Goal: Transaction & Acquisition: Purchase product/service

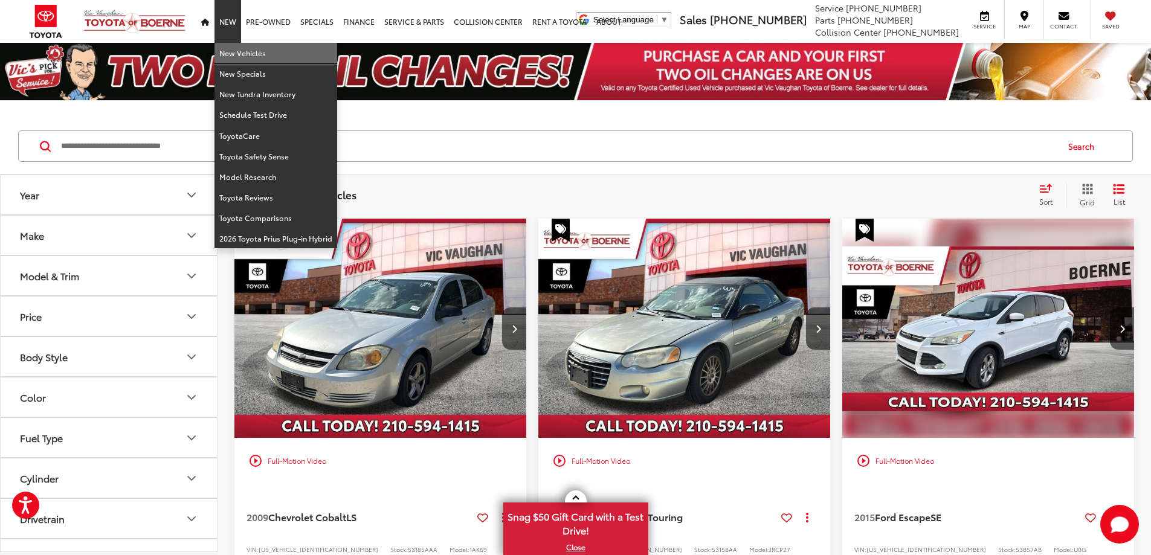
click at [233, 54] on link "New Vehicles" at bounding box center [275, 53] width 123 height 21
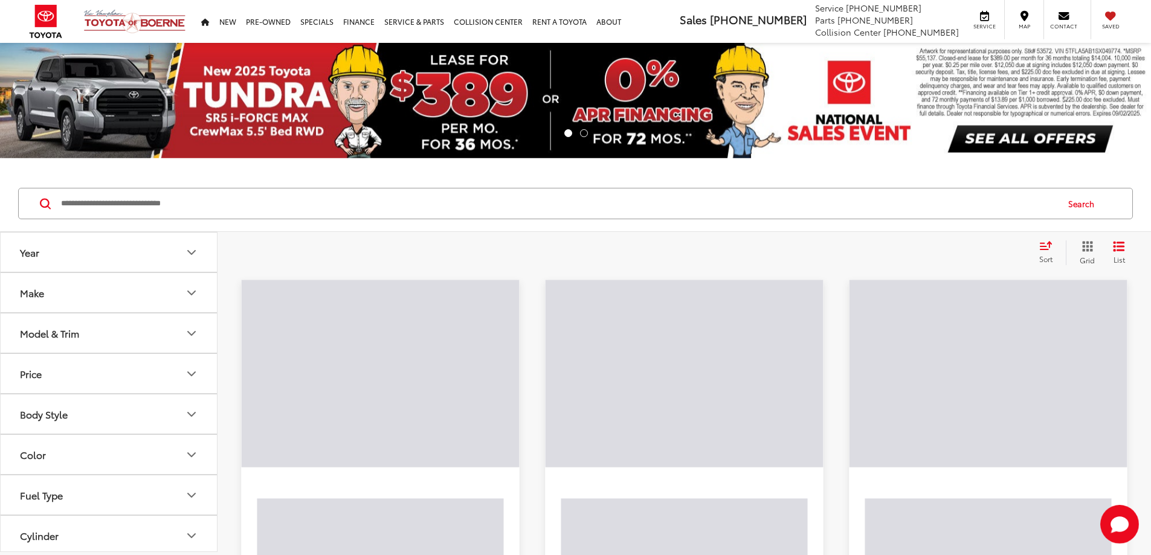
click at [442, 202] on input "Search by Make, Model, or Keyword" at bounding box center [558, 203] width 997 height 29
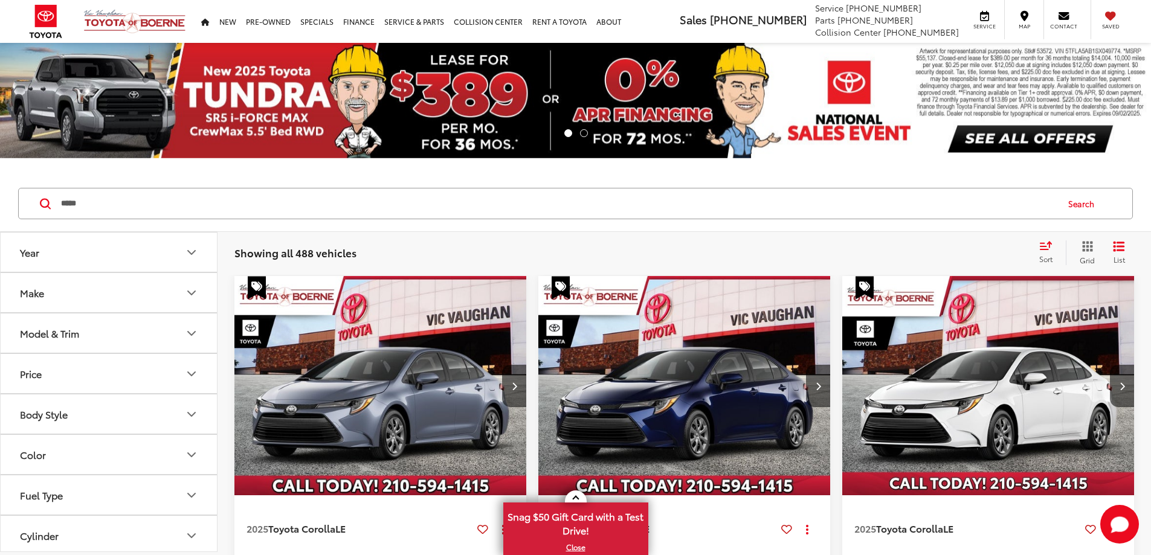
type input "*****"
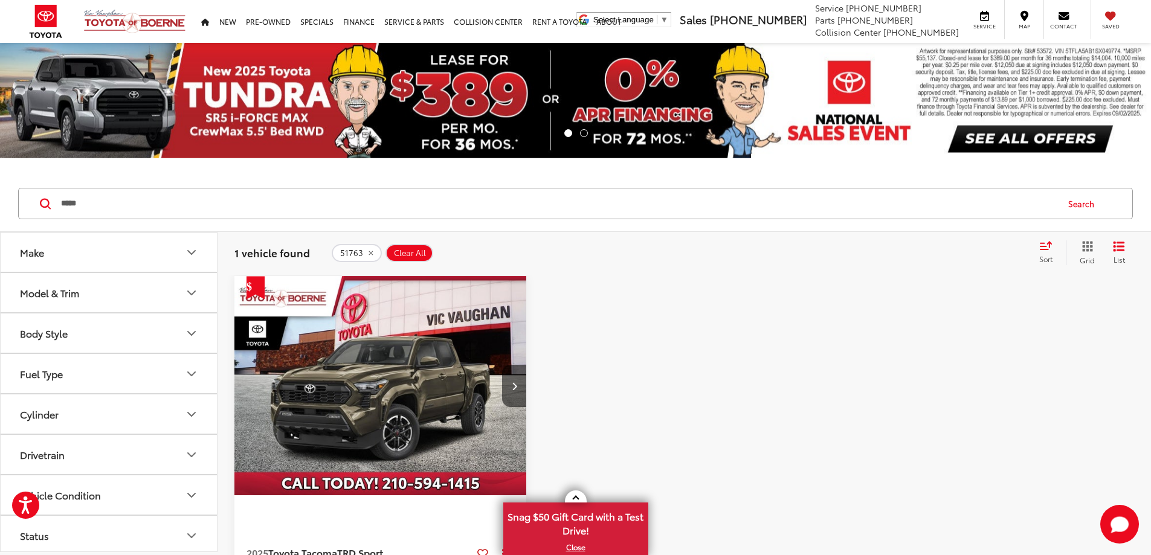
click at [340, 369] on img "2025 Toyota Tacoma TRD Sport 0" at bounding box center [381, 386] width 294 height 221
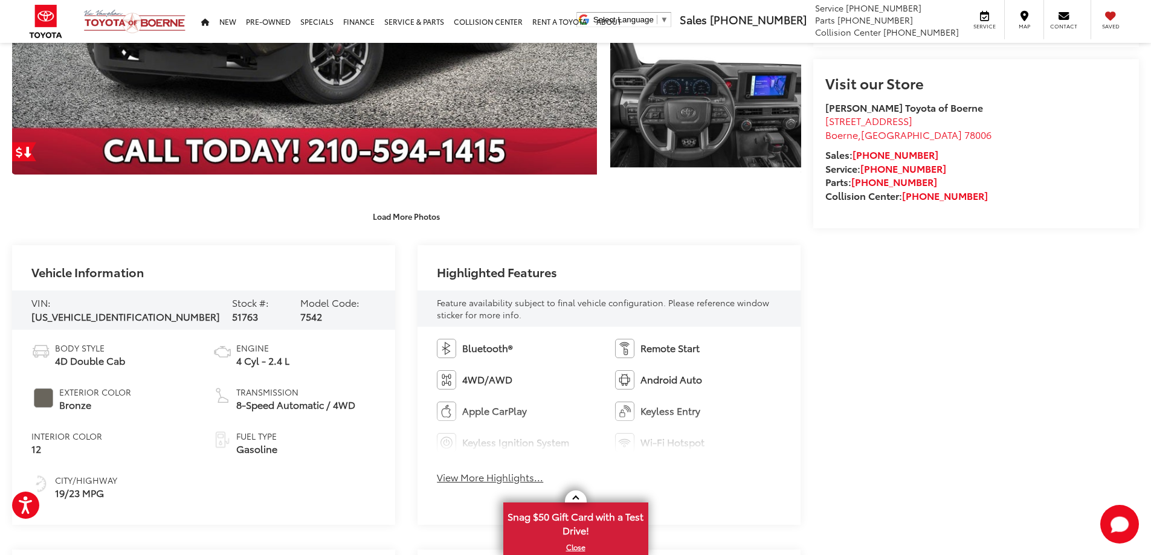
scroll to position [359, 0]
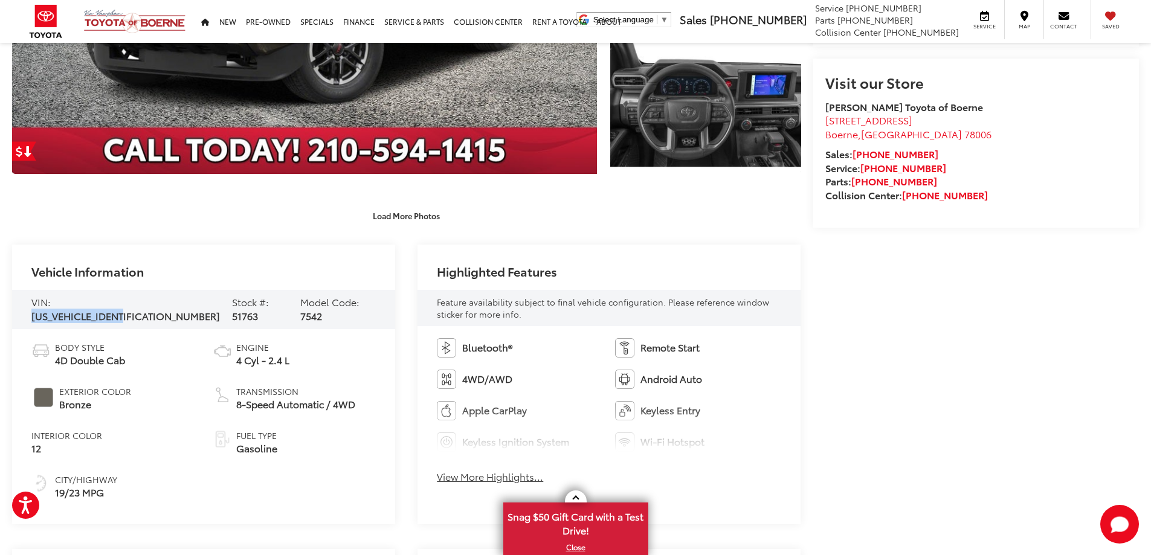
drag, startPoint x: 53, startPoint y: 311, endPoint x: 150, endPoint y: 307, distance: 97.3
click at [150, 307] on div "VIN: [US_VEHICLE_IDENTIFICATION_NUMBER] Stock #: 51763 Model Code: 7542" at bounding box center [203, 310] width 383 height 40
copy span "[US_VEHICLE_IDENTIFICATION_NUMBER]"
